Goal: Information Seeking & Learning: Find contact information

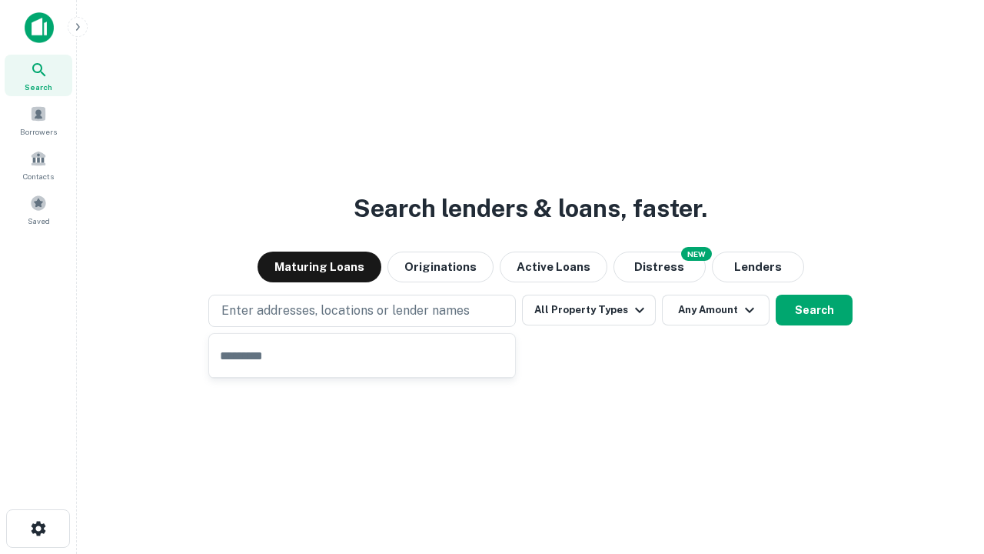
type input "**********"
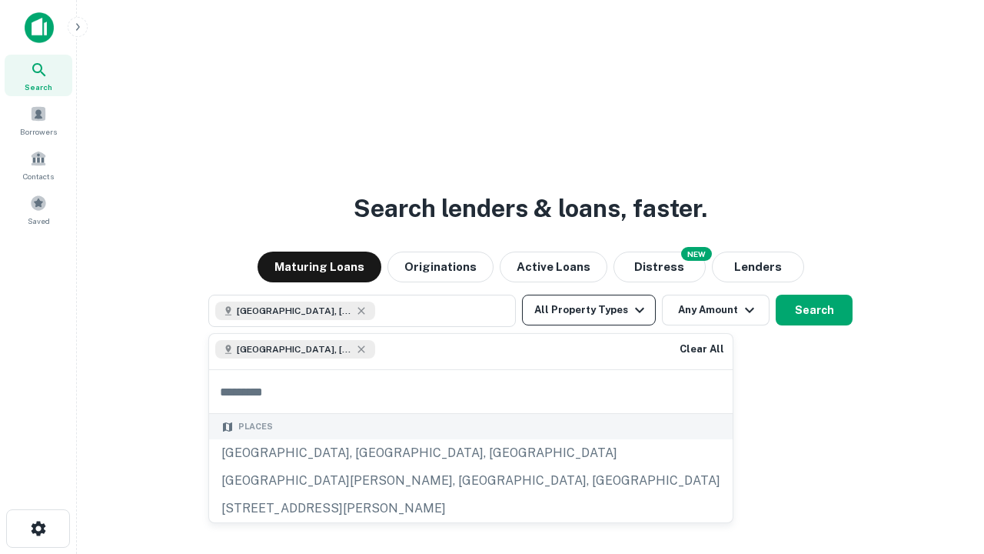
click at [589, 310] on button "All Property Types" at bounding box center [589, 310] width 134 height 31
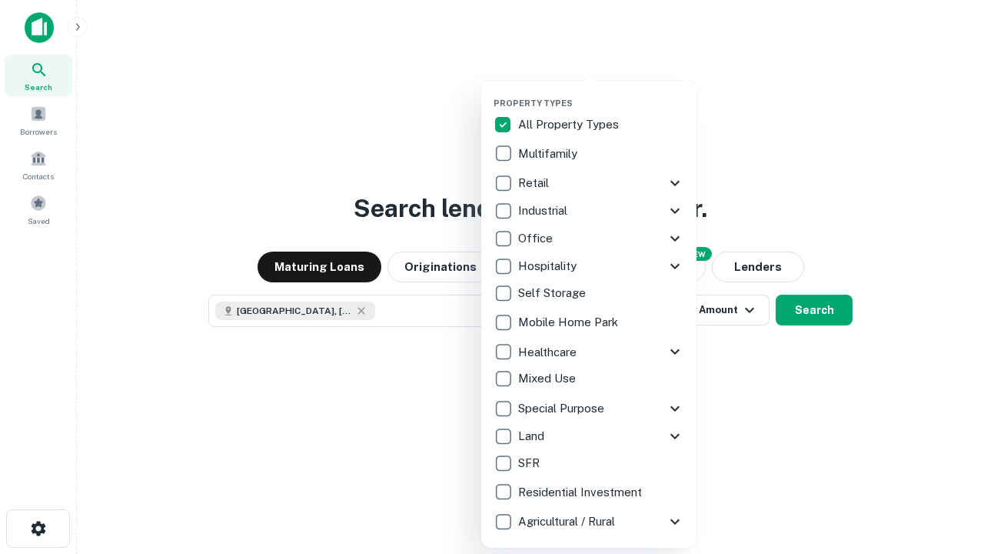
click at [601, 93] on button "button" at bounding box center [601, 93] width 215 height 1
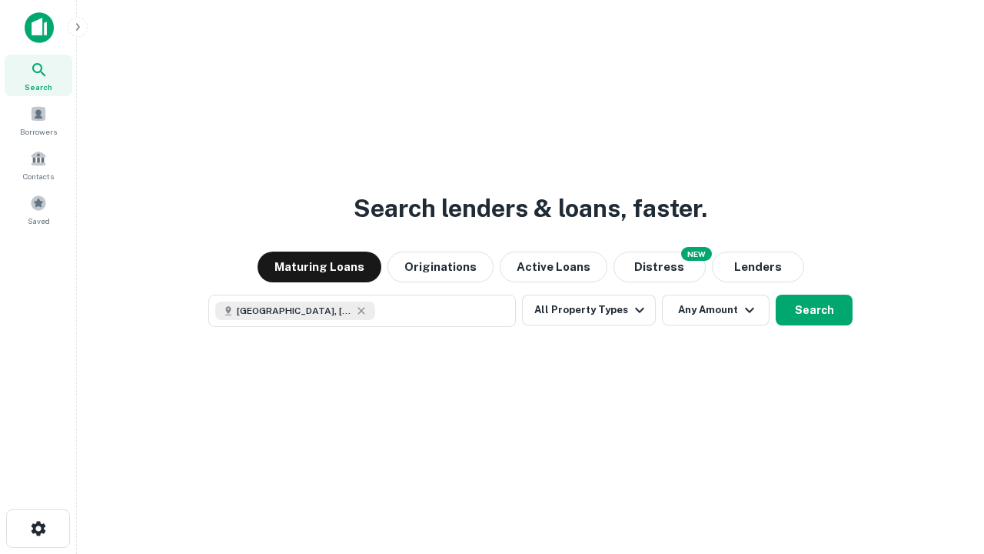
scroll to position [25, 0]
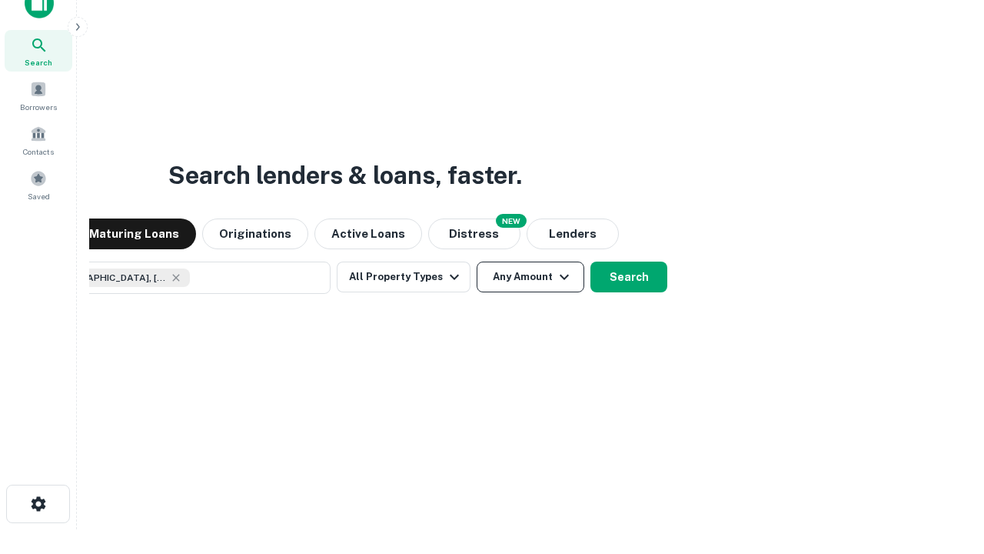
click at [477, 261] on button "Any Amount" at bounding box center [531, 276] width 108 height 31
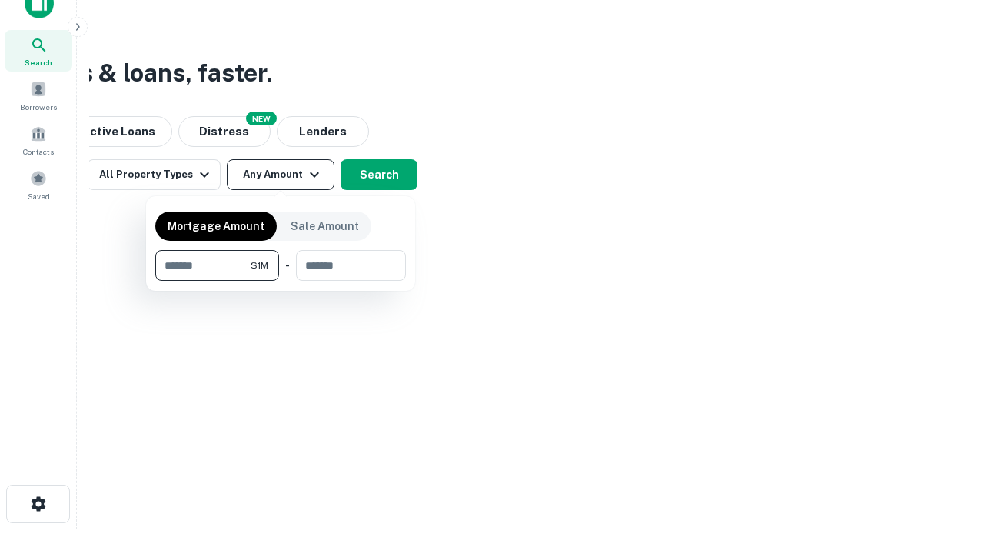
type input "*******"
click at [281, 281] on button "button" at bounding box center [280, 281] width 251 height 1
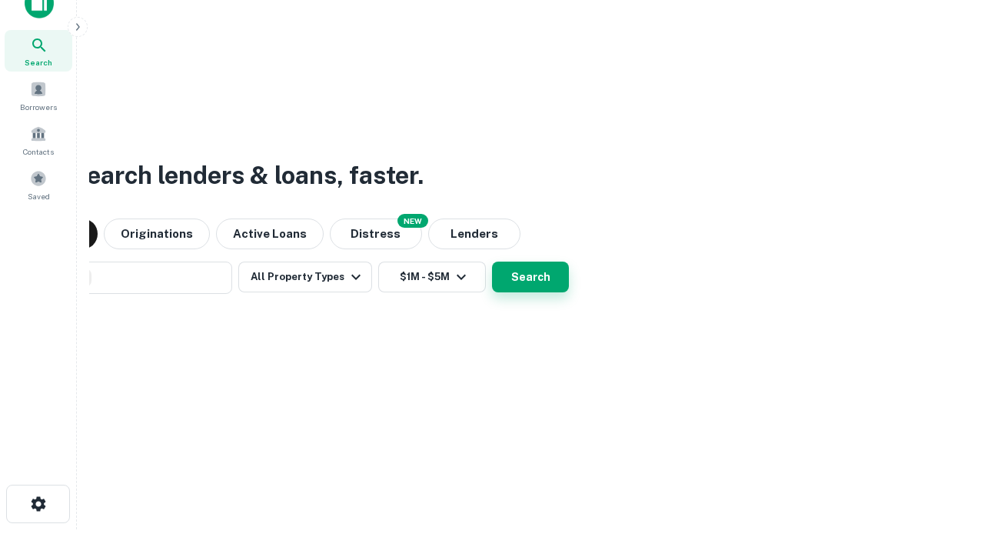
click at [492, 261] on button "Search" at bounding box center [530, 276] width 77 height 31
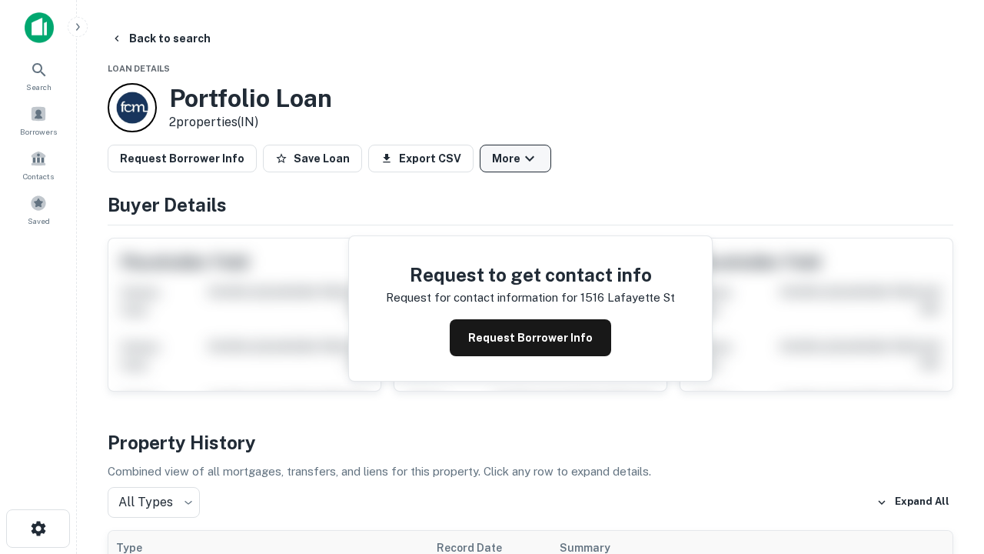
click at [515, 158] on button "More" at bounding box center [516, 159] width 72 height 28
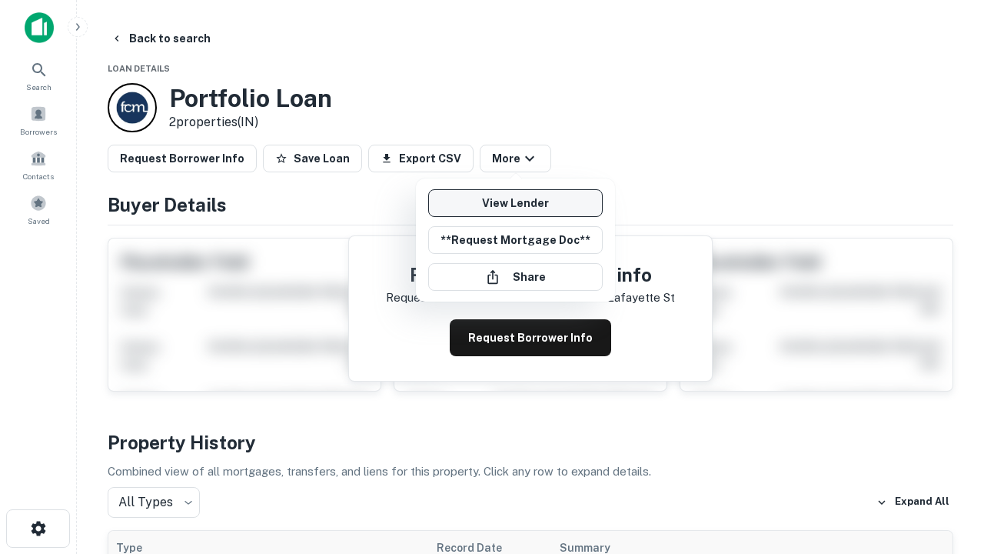
click at [515, 203] on link "View Lender" at bounding box center [515, 203] width 175 height 28
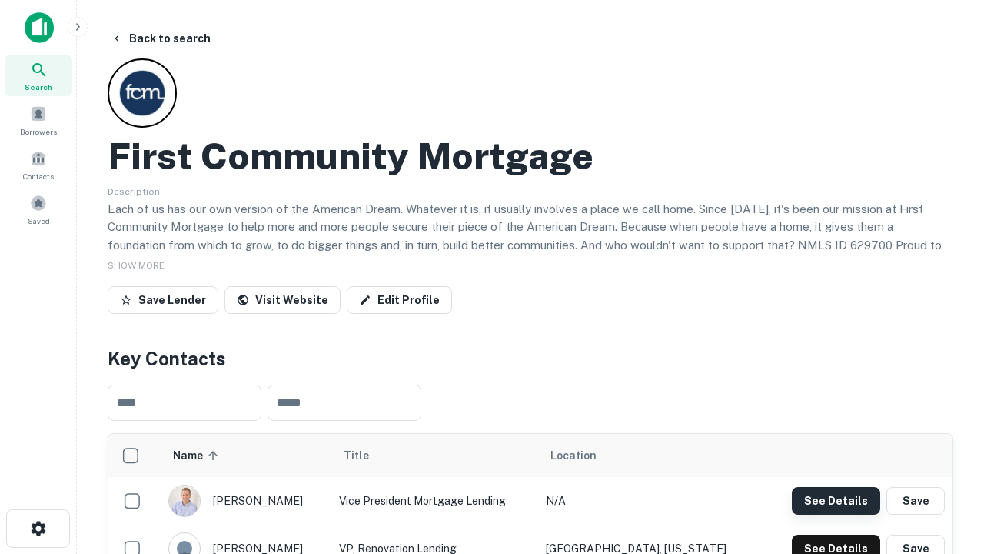
click at [836, 500] on button "See Details" at bounding box center [836, 501] width 88 height 28
click at [38, 528] on icon "button" at bounding box center [38, 528] width 18 height 18
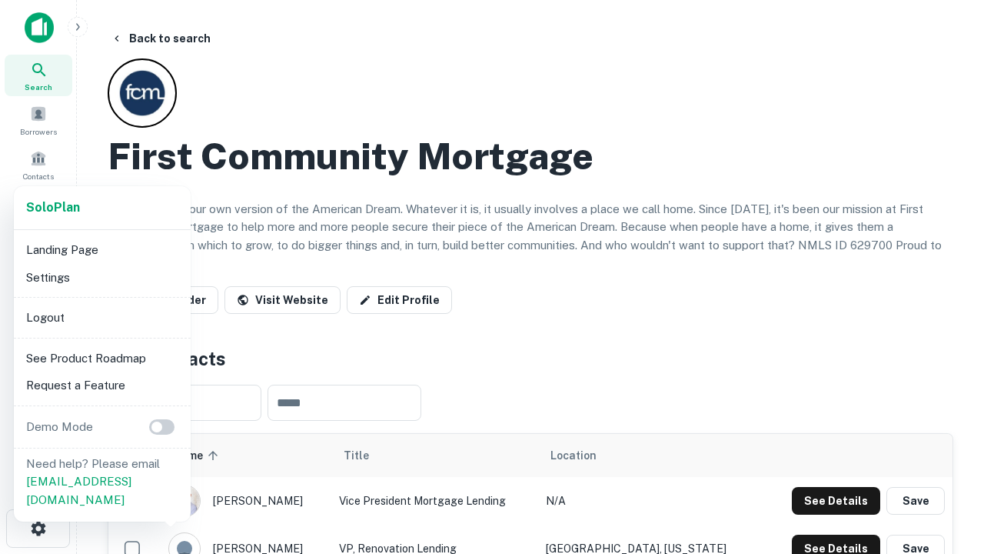
click at [102, 317] on li "Logout" at bounding box center [102, 318] width 165 height 28
